Goal: Check status: Check status

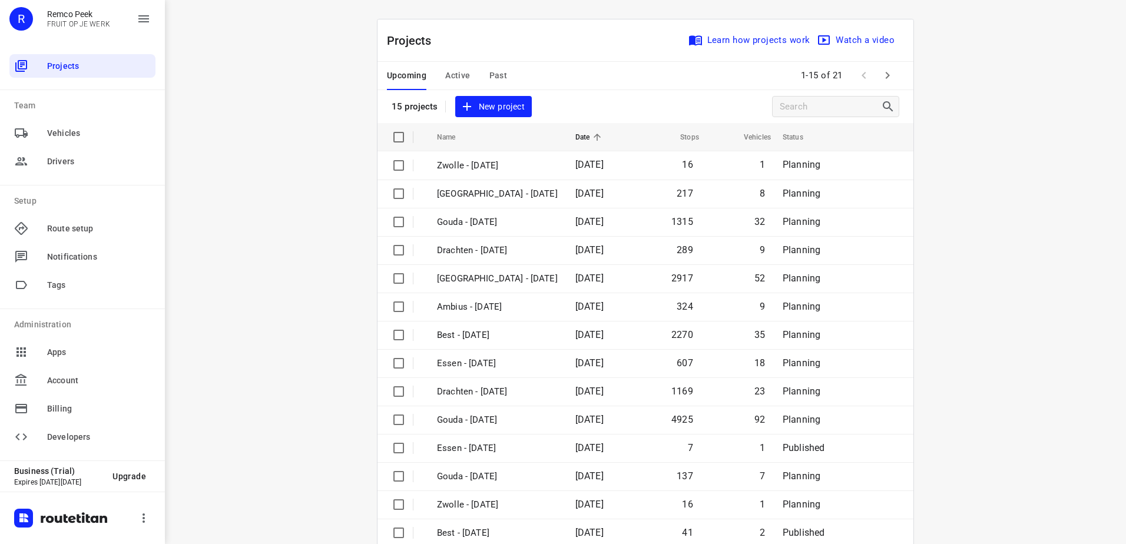
click at [502, 77] on div "Upcoming Active Past" at bounding box center [456, 76] width 139 height 28
click at [490, 78] on span "Past" at bounding box center [498, 75] width 18 height 15
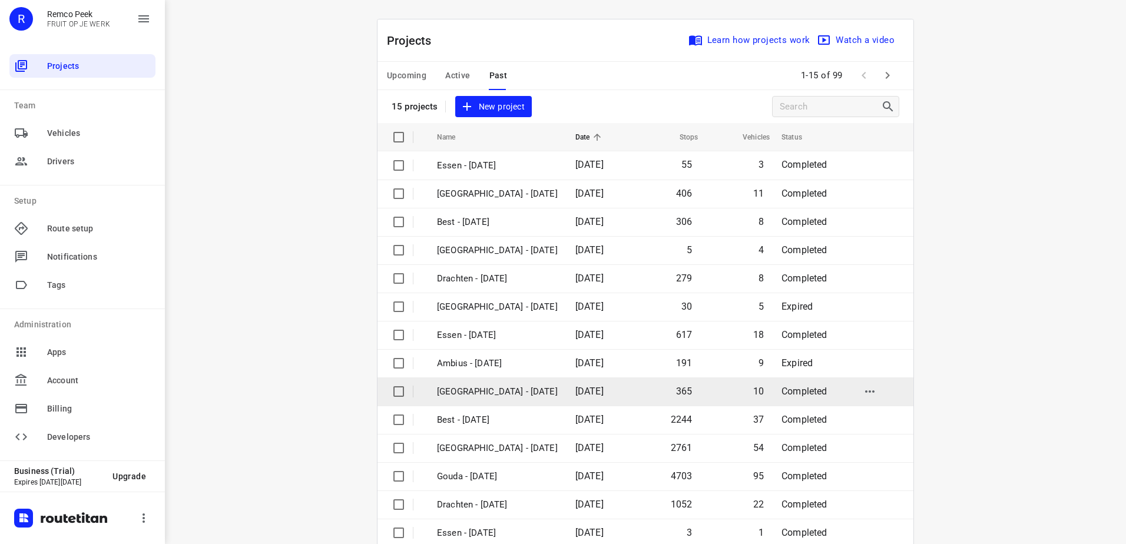
click at [524, 388] on p "[GEOGRAPHIC_DATA] - [DATE]" at bounding box center [497, 392] width 121 height 14
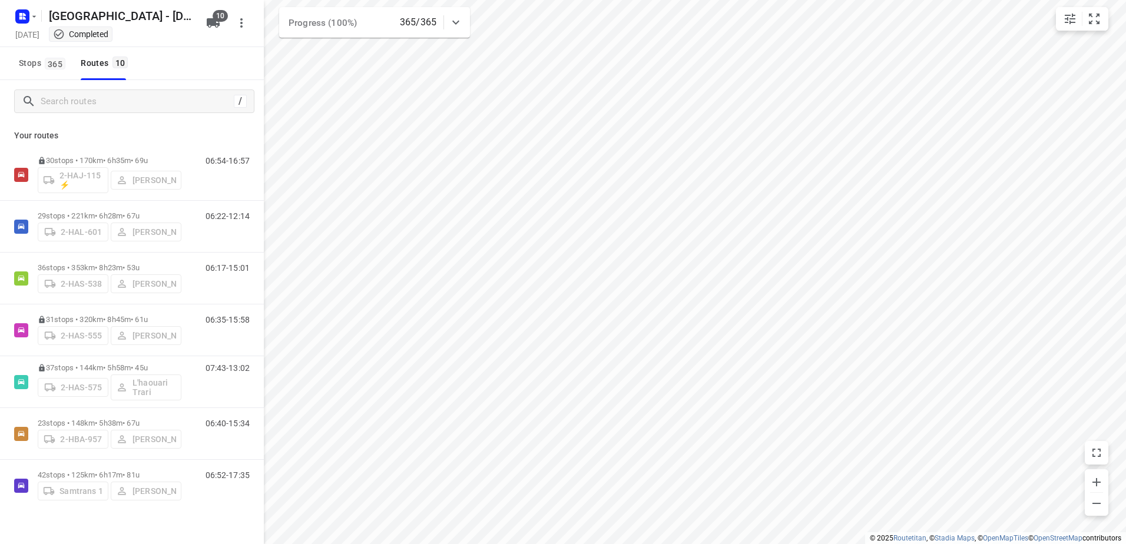
type input "distance"
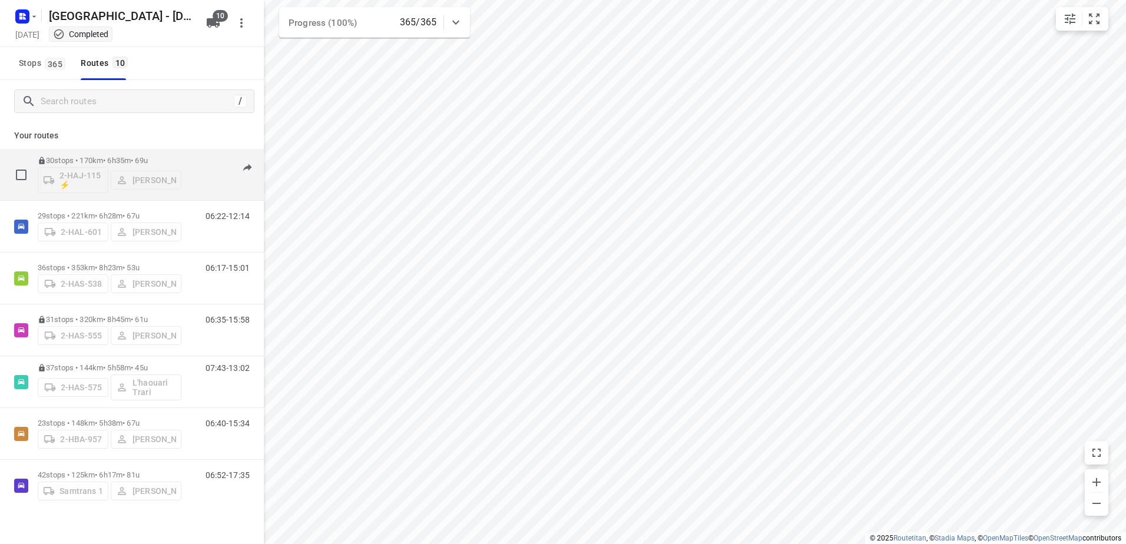
click at [166, 174] on div "2-HAJ-115 ⚡ [PERSON_NAME]" at bounding box center [110, 179] width 144 height 28
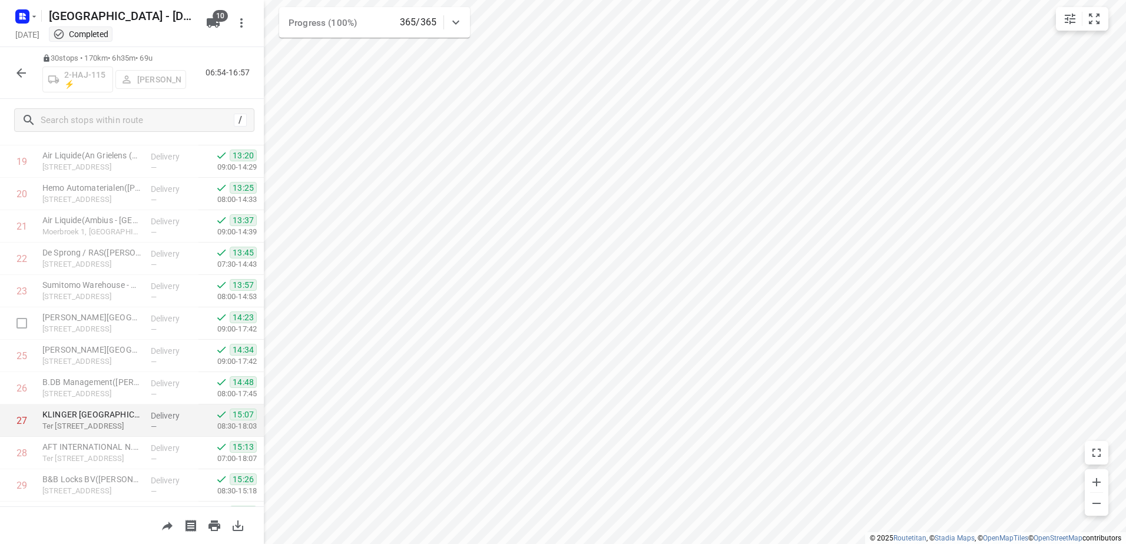
scroll to position [698, 0]
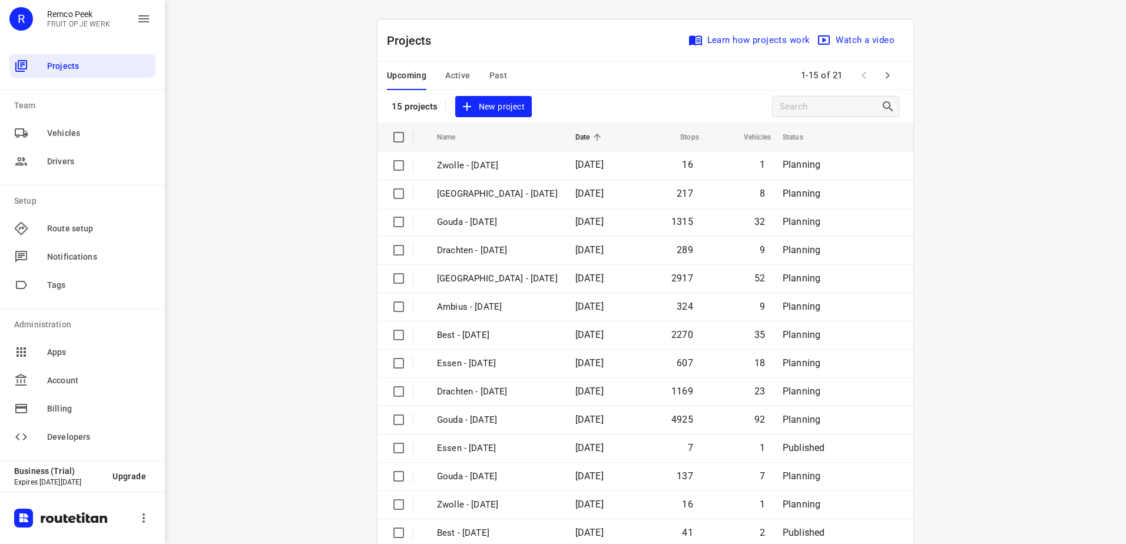
click at [491, 72] on span "Past" at bounding box center [498, 75] width 18 height 15
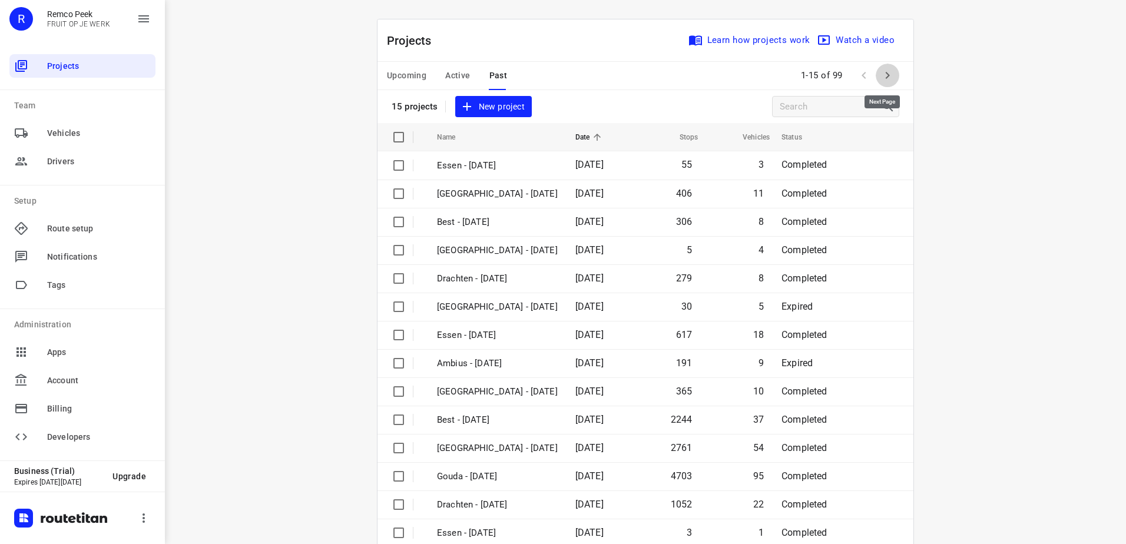
click at [883, 80] on icon "button" at bounding box center [887, 75] width 14 height 14
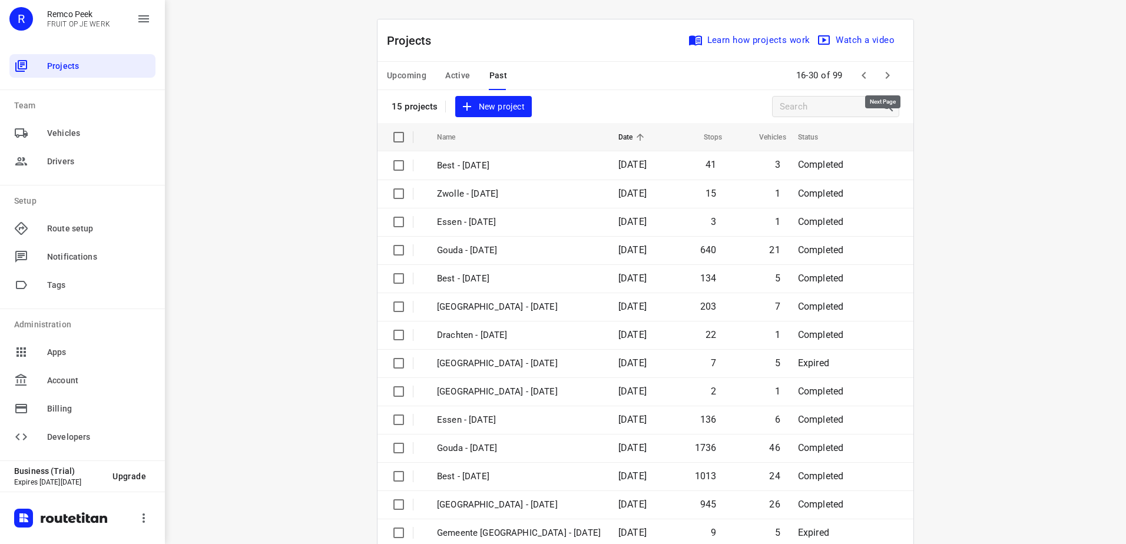
click at [884, 80] on icon "button" at bounding box center [887, 75] width 14 height 14
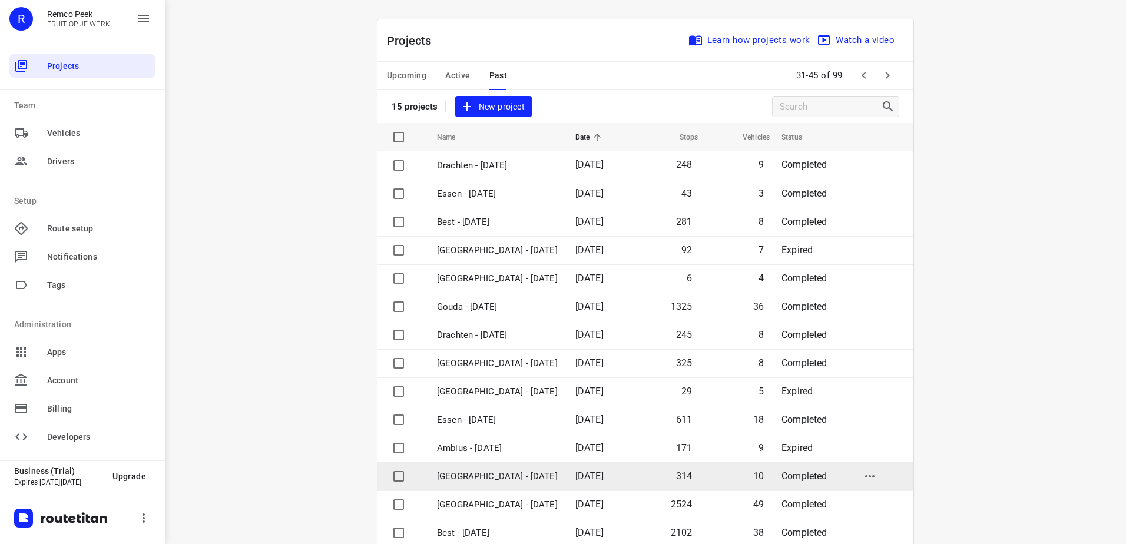
click at [515, 480] on p "[GEOGRAPHIC_DATA] - [DATE]" at bounding box center [497, 477] width 121 height 14
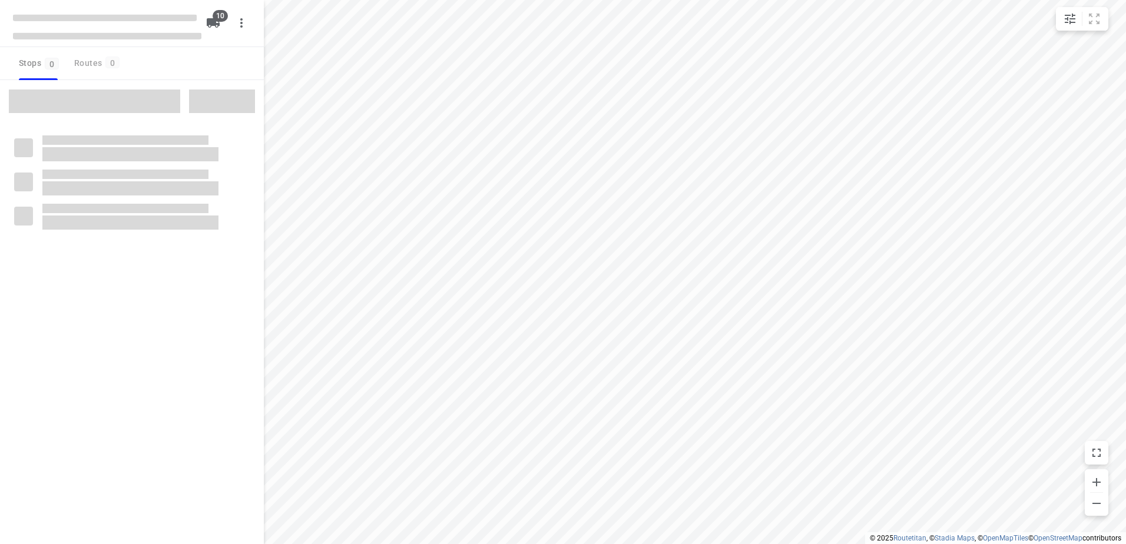
type input "distance"
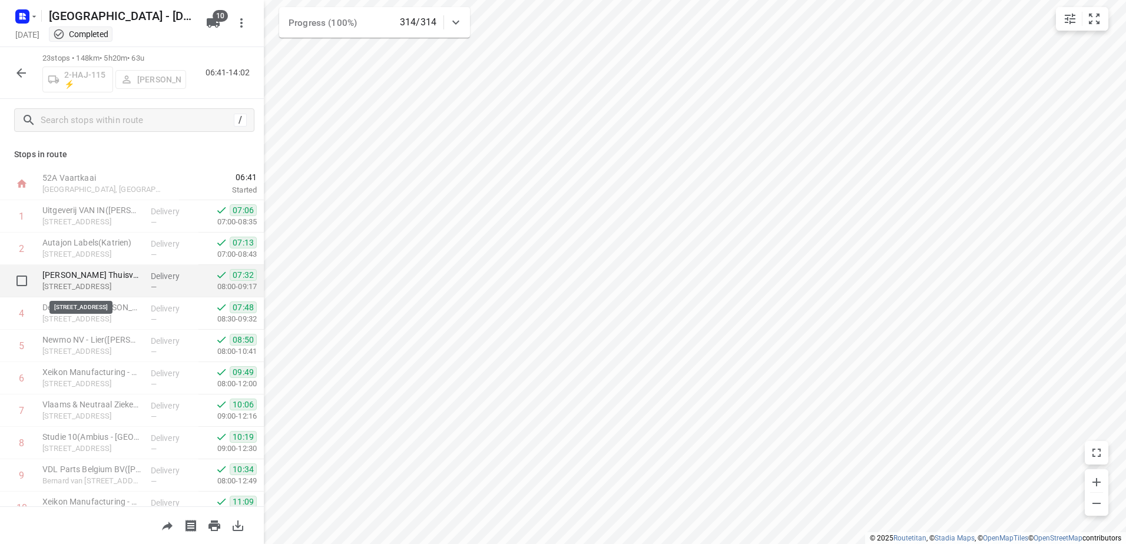
click at [120, 284] on p "[STREET_ADDRESS]" at bounding box center [91, 287] width 99 height 12
